Goal: Task Accomplishment & Management: Manage account settings

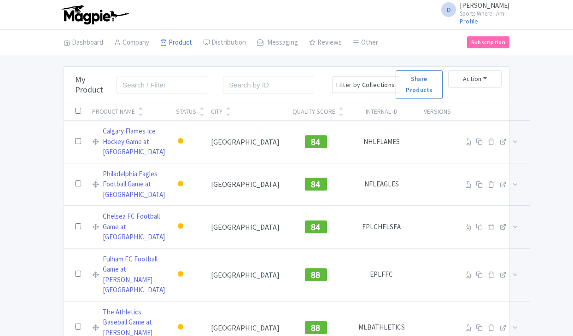
click at [168, 81] on input "search" at bounding box center [161, 84] width 91 height 17
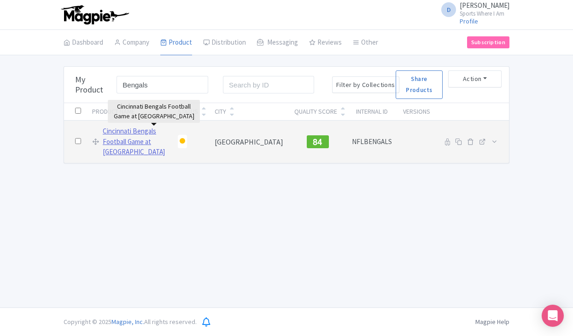
type input "Bengals"
click at [142, 132] on link "Cincinnati Bengals Football Game at [GEOGRAPHIC_DATA]" at bounding box center [135, 141] width 64 height 31
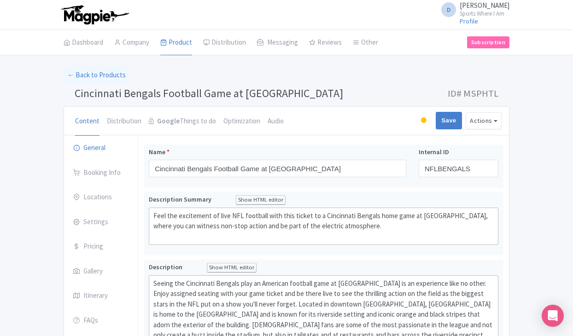
click at [118, 93] on span "Cincinnati Bengals Football Game at [GEOGRAPHIC_DATA]" at bounding box center [209, 93] width 268 height 14
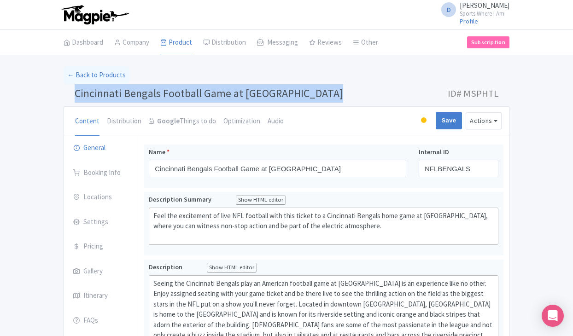
click at [118, 93] on span "Cincinnati Bengals Football Game at [GEOGRAPHIC_DATA]" at bounding box center [209, 93] width 268 height 14
drag, startPoint x: 75, startPoint y: 93, endPoint x: 316, endPoint y: 95, distance: 241.2
click at [316, 95] on h1 "Cincinnati Bengals Football Game at Paycor Stadium ID# MSPHTL" at bounding box center [287, 95] width 446 height 22
copy span "Cincinnati Bengals Football Game at [GEOGRAPHIC_DATA]"
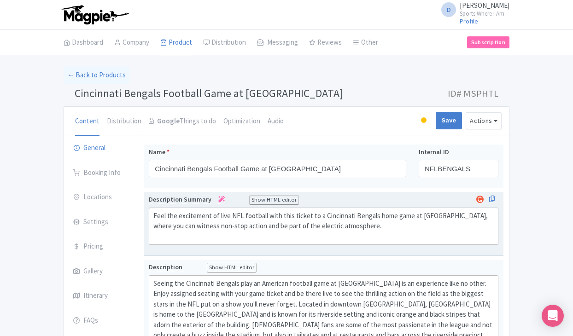
click at [195, 221] on div "Feel the excitement of live NFL football with this ticket to a Cincinnati Benga…" at bounding box center [323, 226] width 340 height 31
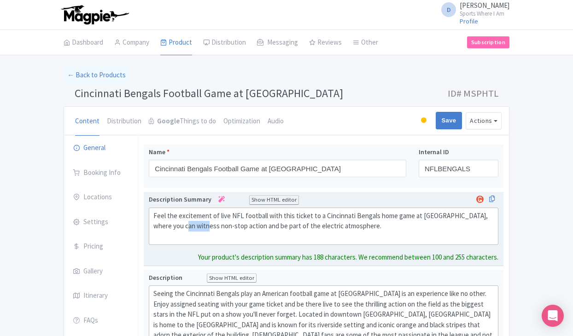
click at [195, 221] on div "Feel the excitement of live NFL football with this ticket to a Cincinnati Benga…" at bounding box center [323, 226] width 340 height 31
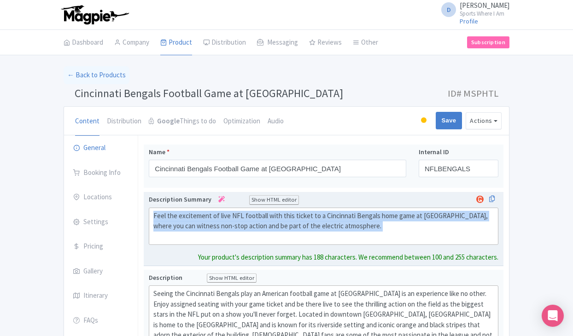
click at [195, 221] on div "Feel the excitement of live NFL football with this ticket to a Cincinnati Benga…" at bounding box center [323, 226] width 340 height 31
type trix-editor "<div>Feel the excitement of live NFL football with this ticket to a Cincinnati …"
copy div "Feel the excitement of live NFL football with this ticket to a Cincinnati Benga…"
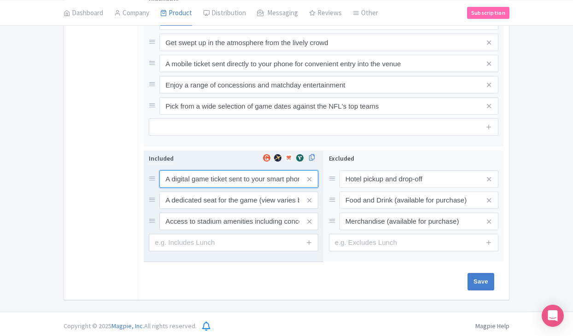
click at [182, 178] on input "A digital game ticket sent to your smart phone" at bounding box center [238, 178] width 159 height 17
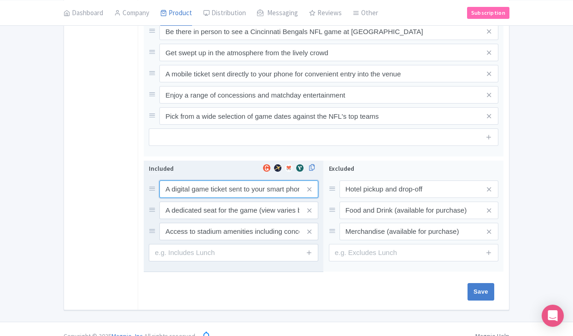
click at [182, 180] on input "A digital game ticket sent to your smart phone" at bounding box center [238, 188] width 159 height 17
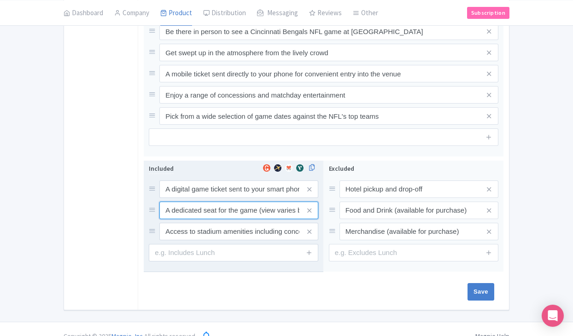
click at [215, 195] on input "A dedicated seat for the game (view varies by seat category)" at bounding box center [238, 188] width 159 height 17
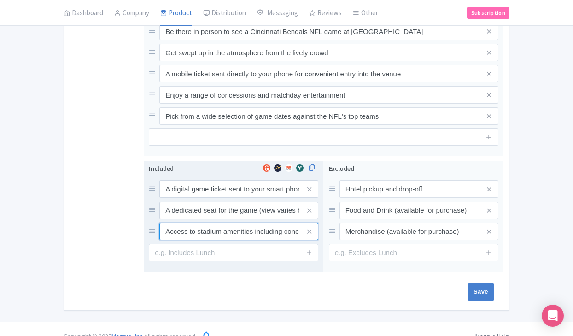
click at [240, 198] on input "Access to stadium amenities including concessions and matchday activations" at bounding box center [238, 188] width 159 height 17
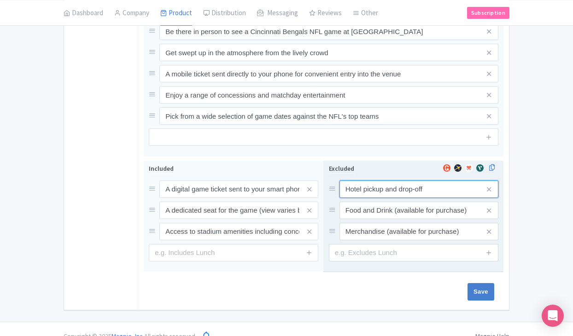
click at [367, 180] on input "Hotel pickup and drop-off" at bounding box center [418, 188] width 159 height 17
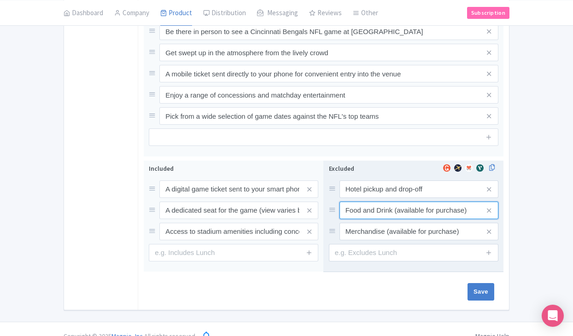
click at [373, 197] on input "Food and Drink (available for purchase)" at bounding box center [418, 188] width 159 height 17
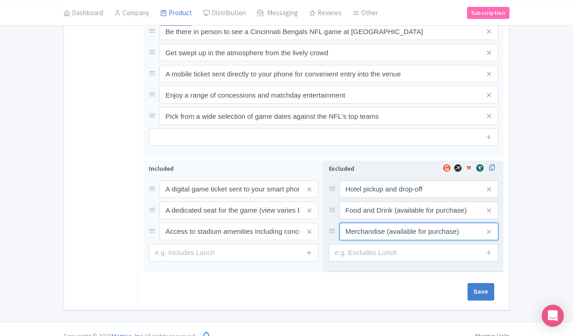
click at [369, 198] on input "Merchandise (available for purchase)" at bounding box center [418, 188] width 159 height 17
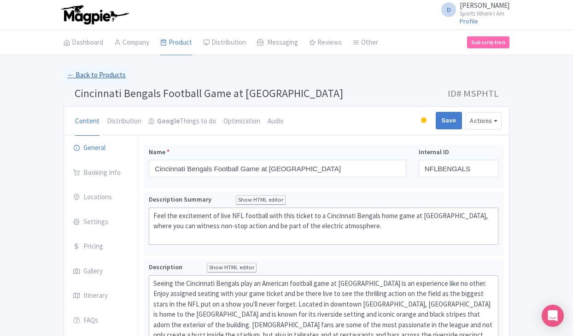
scroll to position [0, 0]
click at [105, 77] on link "← Back to Products" at bounding box center [97, 75] width 66 height 18
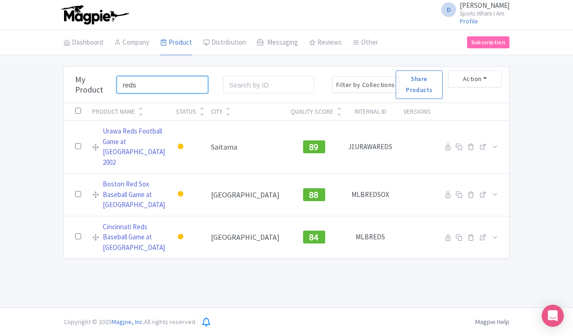
click at [157, 85] on input "reds" at bounding box center [161, 84] width 91 height 17
click at [158, 85] on input "reds" at bounding box center [161, 84] width 91 height 17
type input "r"
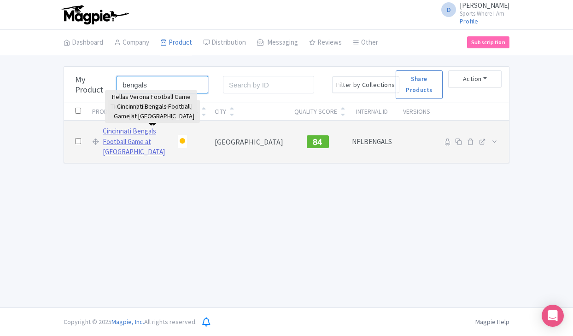
type input "bengals"
click at [141, 140] on link "Cincinnati Bengals Football Game at [GEOGRAPHIC_DATA]" at bounding box center [135, 141] width 64 height 31
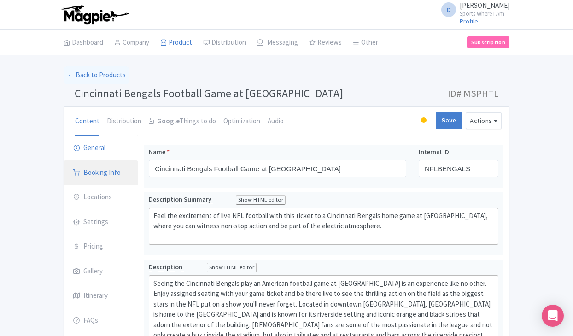
click at [91, 172] on link "Booking Info" at bounding box center [101, 173] width 74 height 26
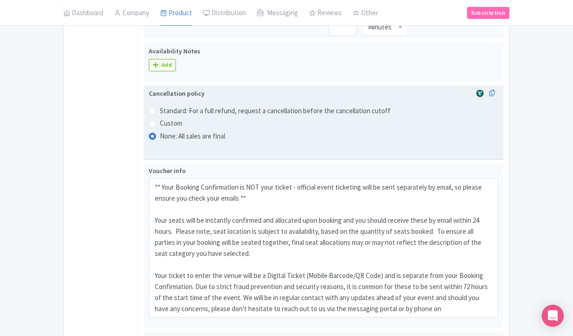
scroll to position [544, 0]
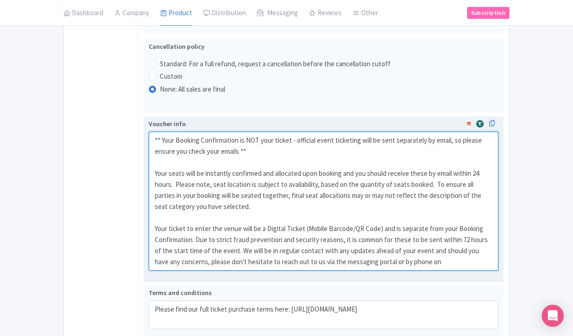
click at [168, 152] on textarea "** Your Booking Confirmation is NOT your ticket - official event ticketing will…" at bounding box center [323, 201] width 349 height 139
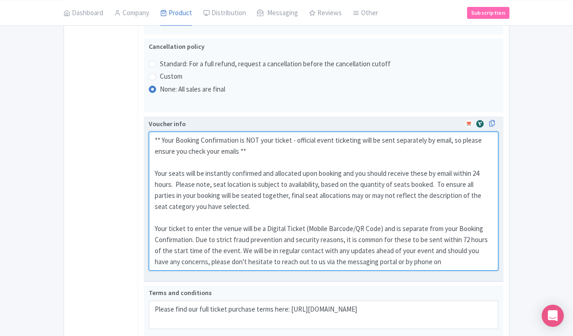
drag, startPoint x: 154, startPoint y: 135, endPoint x: 495, endPoint y: 261, distance: 363.5
click at [495, 261] on textarea "** Your Booking Confirmation is NOT your ticket - official event ticketing will…" at bounding box center [323, 201] width 349 height 139
